Goal: Check status

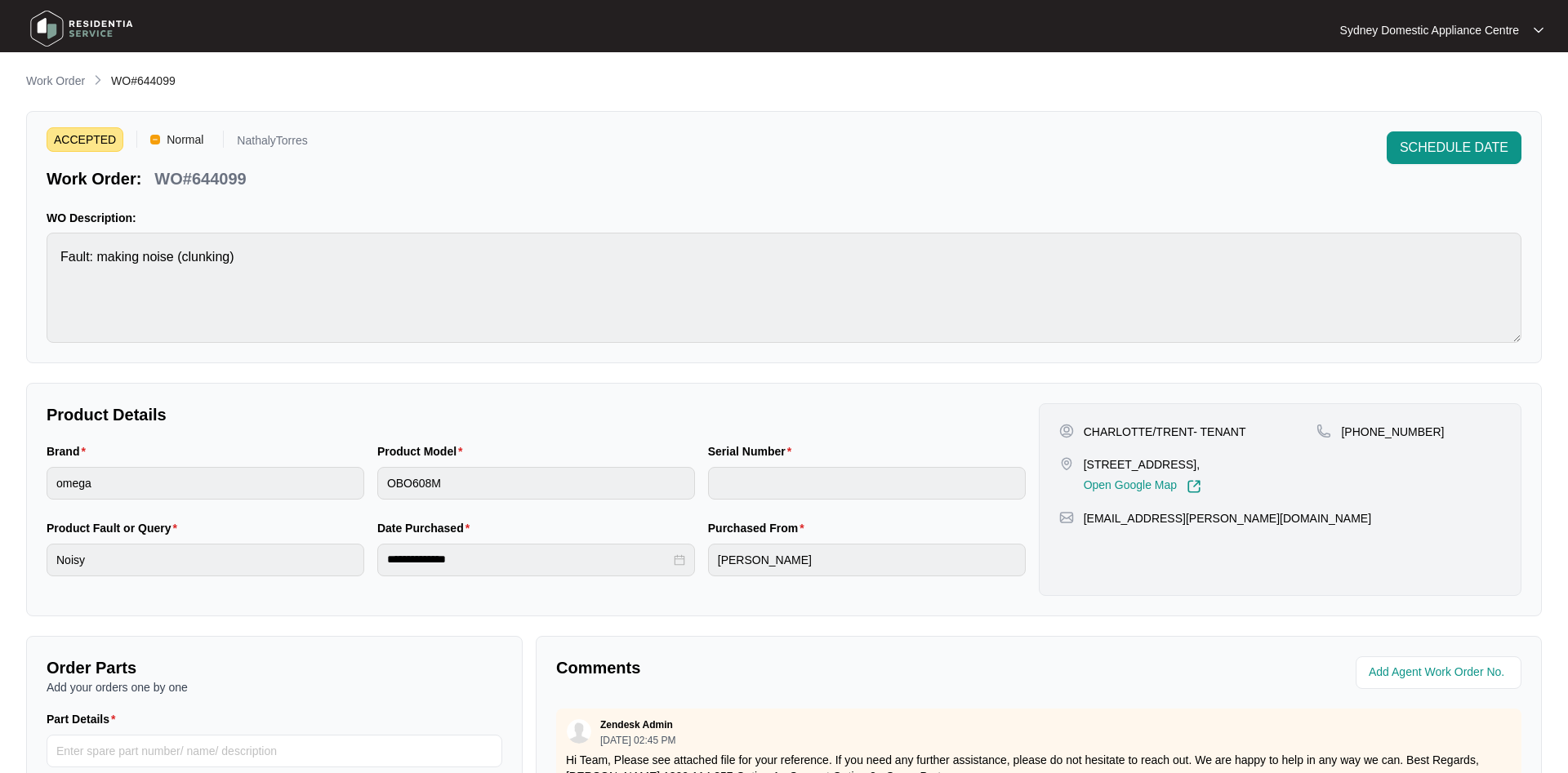
click at [52, 77] on p "Work Order" at bounding box center [55, 81] width 59 height 17
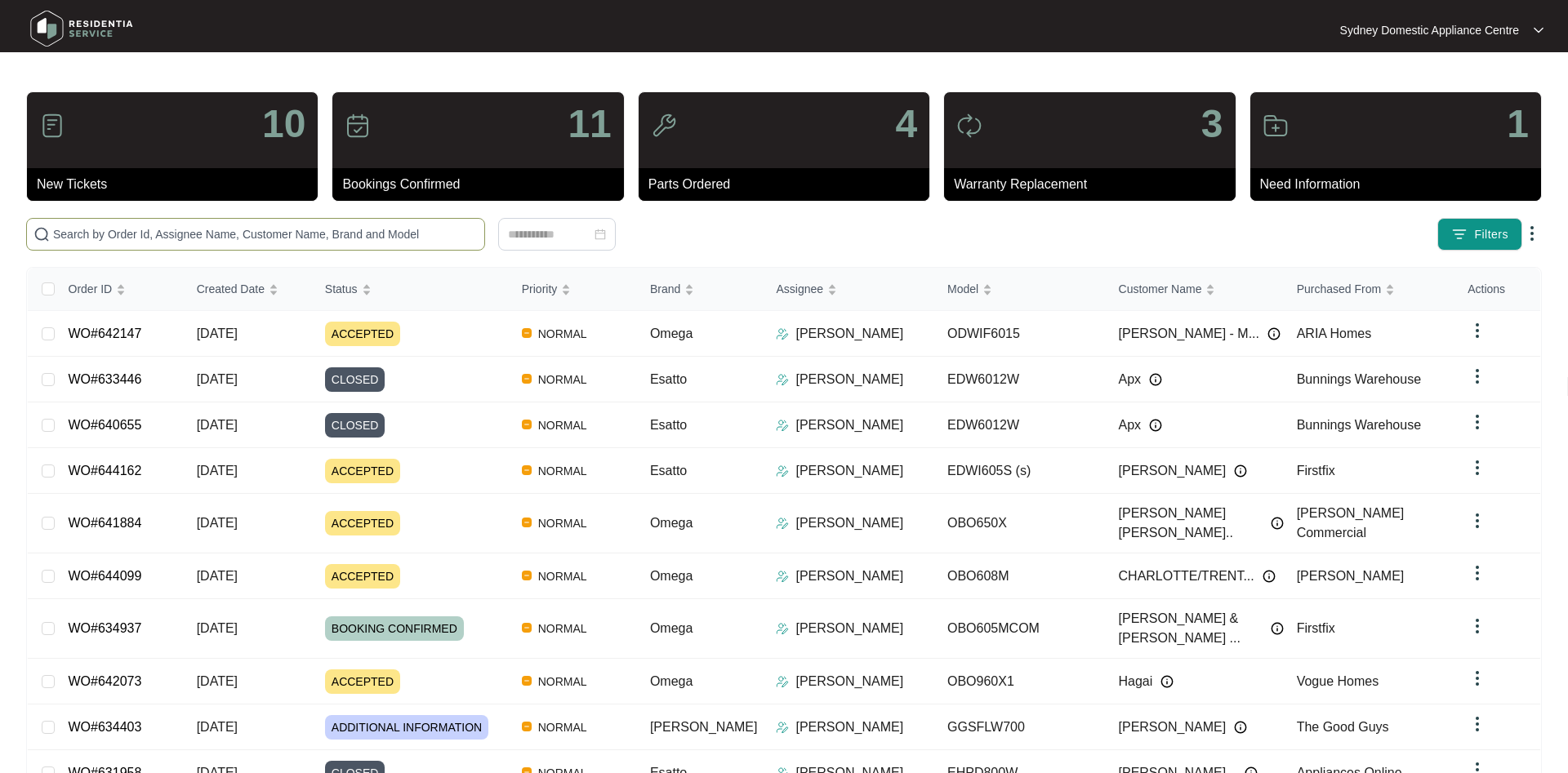
click at [132, 229] on input "text" at bounding box center [266, 234] width 425 height 18
paste input "644099"
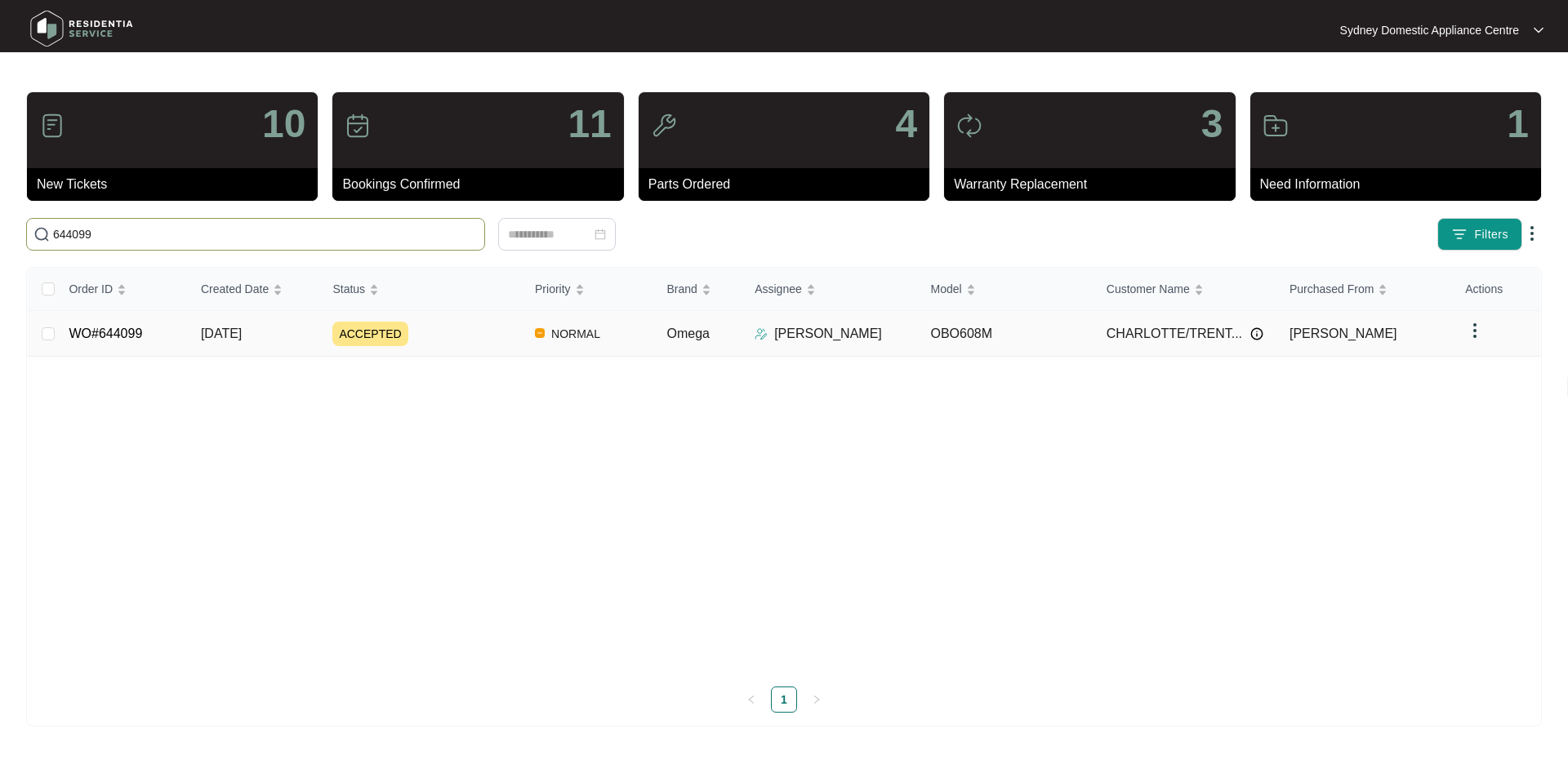
type input "644099"
click at [404, 341] on div "ACCEPTED" at bounding box center [427, 334] width 189 height 25
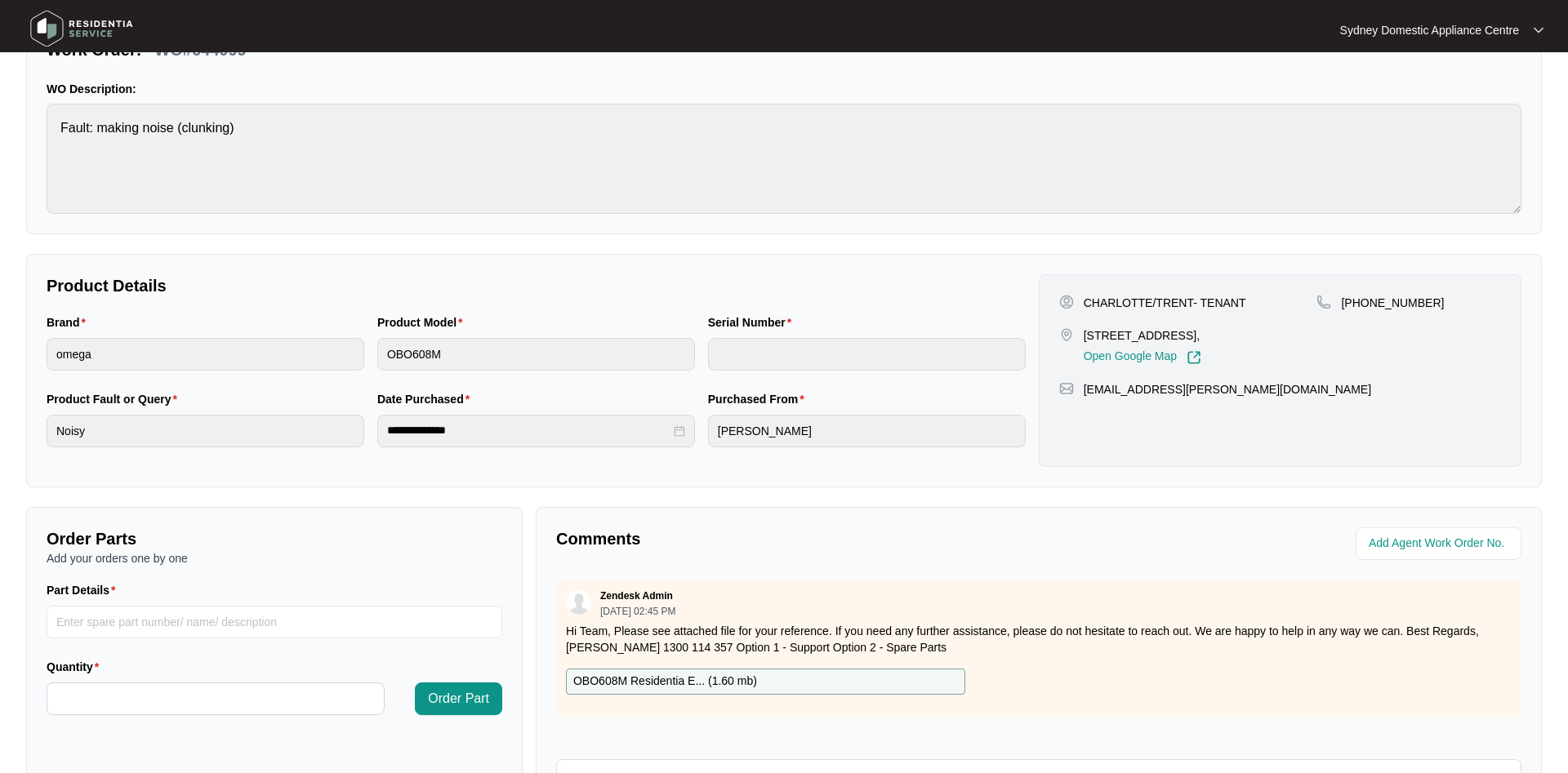
scroll to position [250, 0]
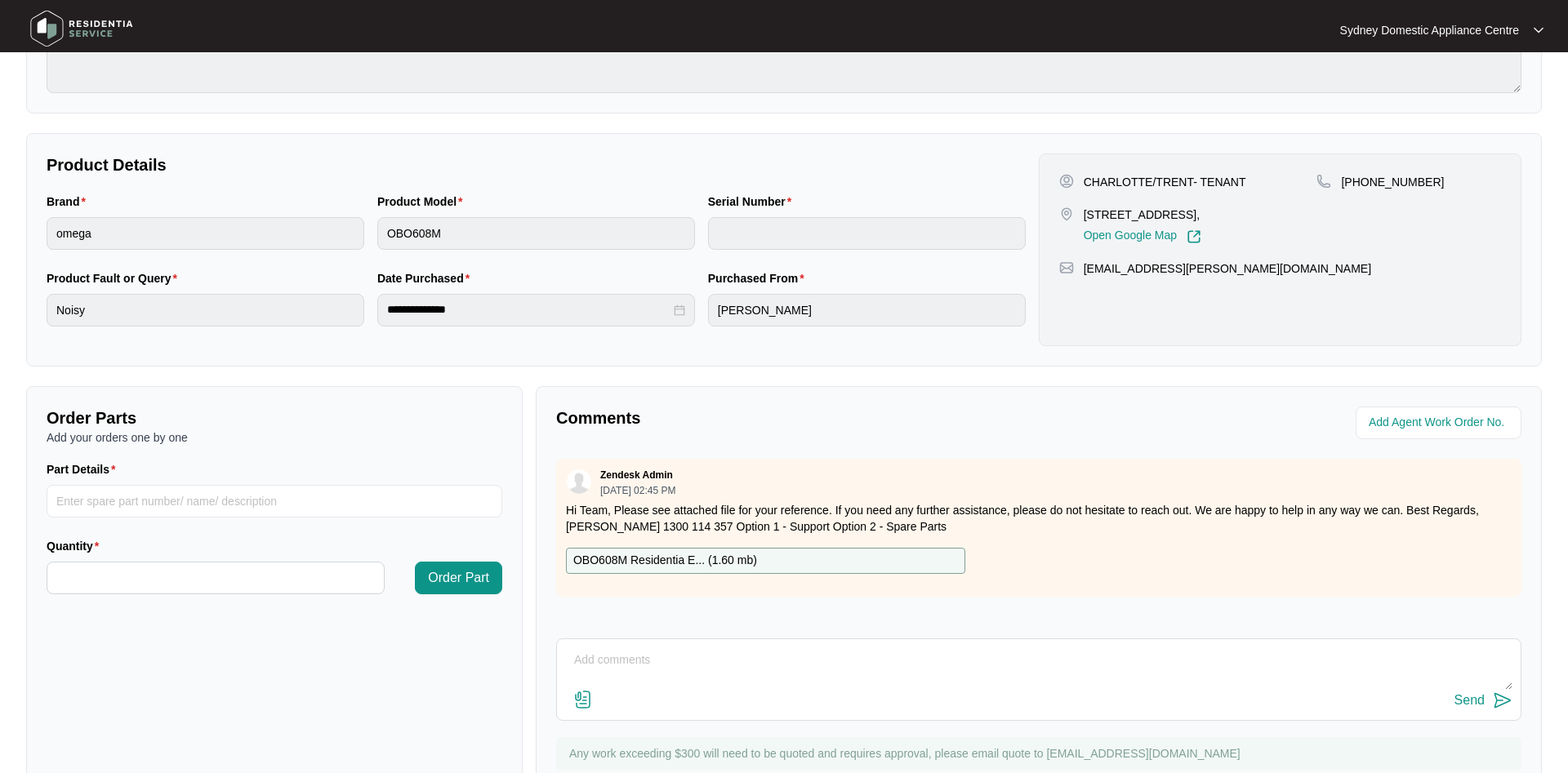
click at [649, 663] on textarea at bounding box center [1038, 668] width 947 height 42
type textarea "called and spoke to [PERSON_NAME] made for [DATE] 7am-1pm."
click at [1493, 704] on img at bounding box center [1502, 699] width 19 height 19
